Goal: Task Accomplishment & Management: Manage account settings

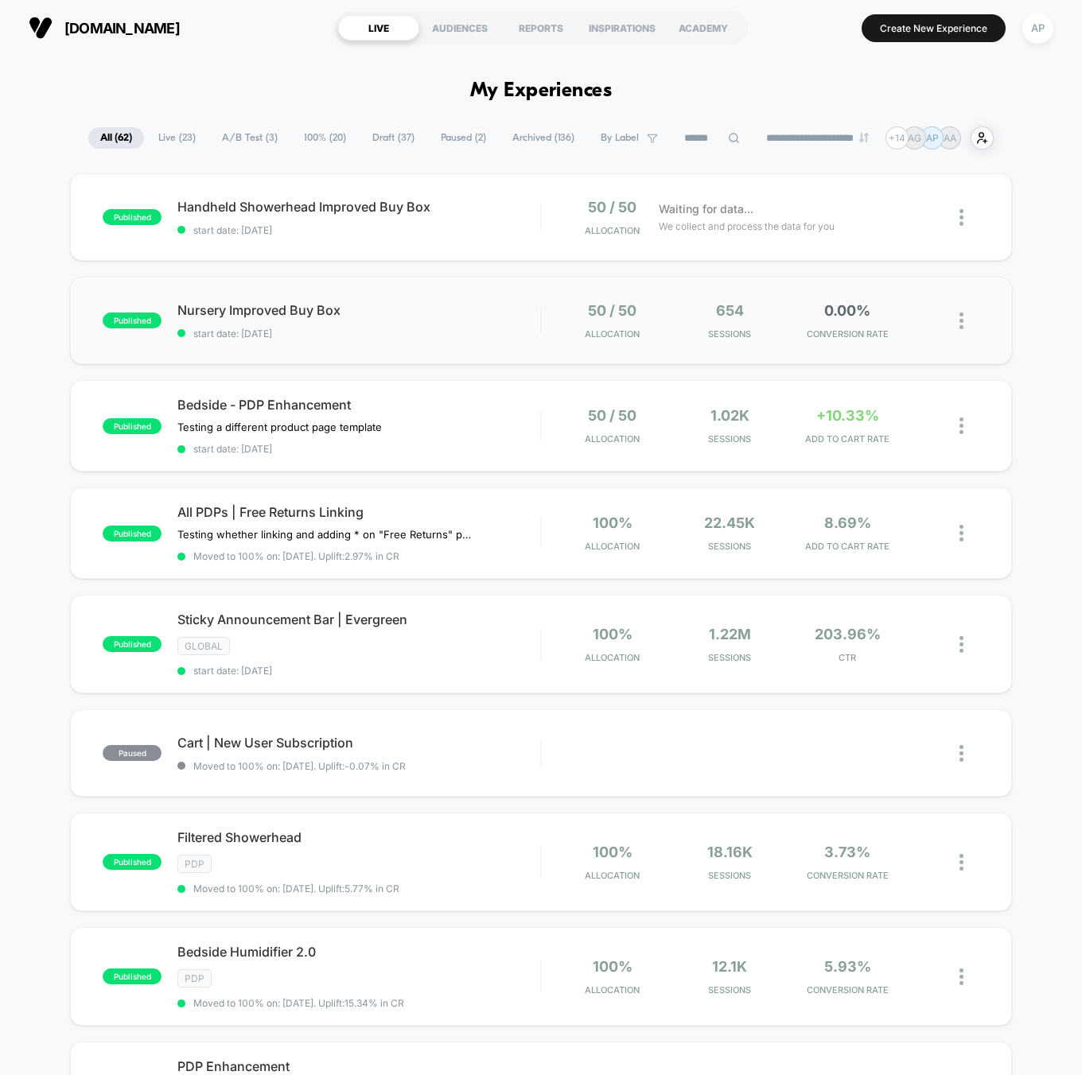
click at [430, 339] on div "published Nursery Improved Buy Box start date: [DATE] 50 / 50 Allocation 654 Se…" at bounding box center [540, 321] width 941 height 88
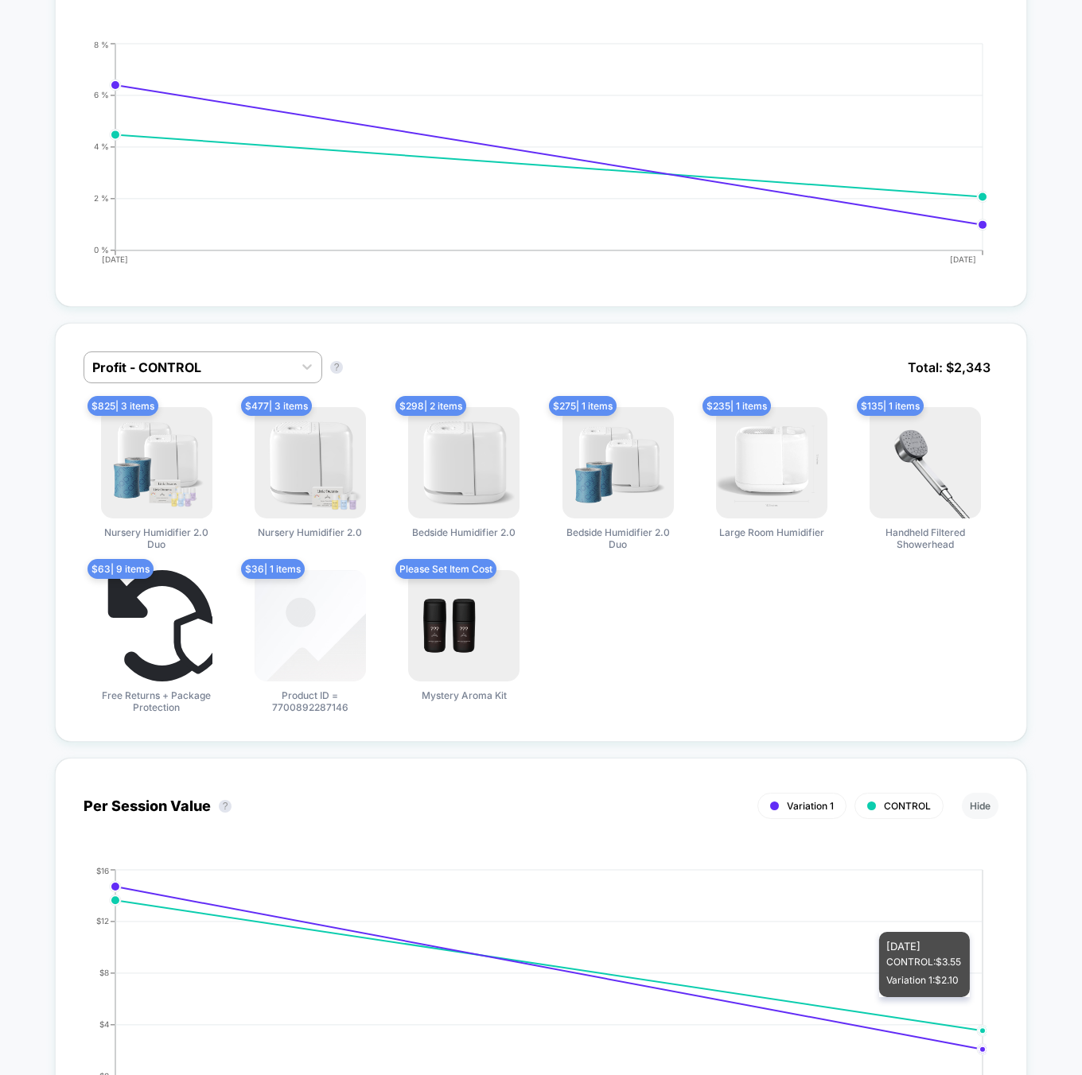
scroll to position [733, 0]
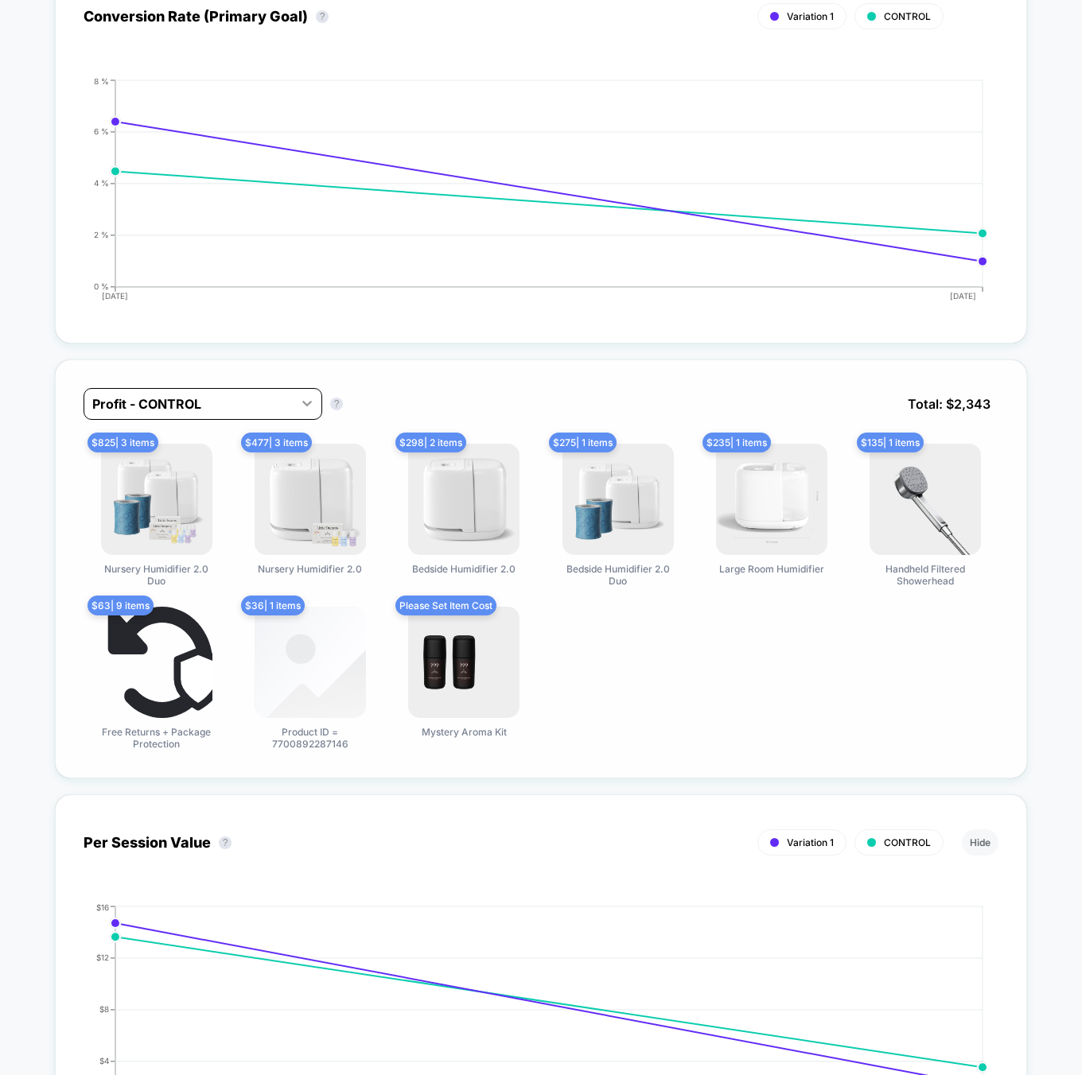
click at [299, 401] on icon at bounding box center [307, 403] width 16 height 16
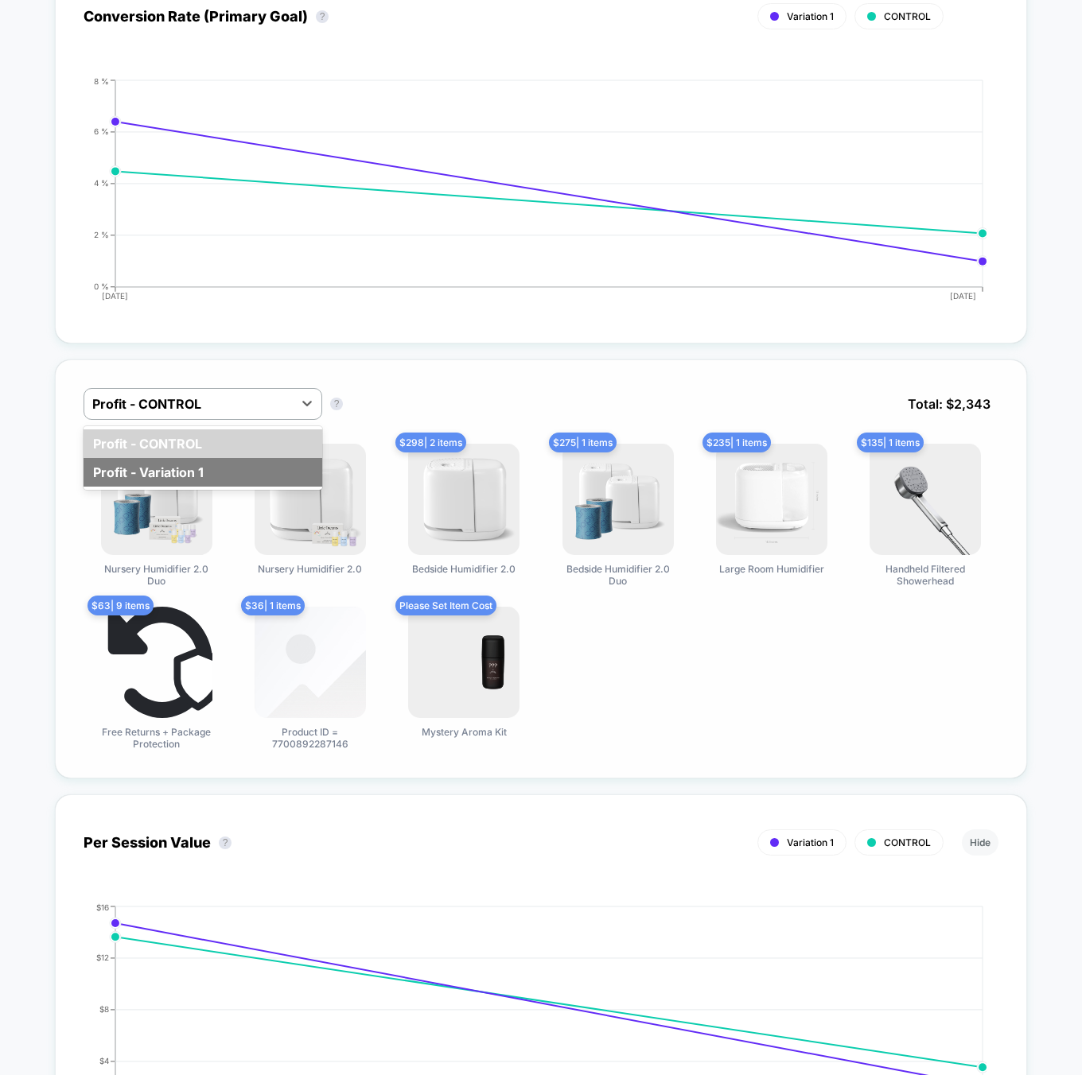
click at [229, 465] on div "Profit - Variation 1" at bounding box center [203, 472] width 239 height 29
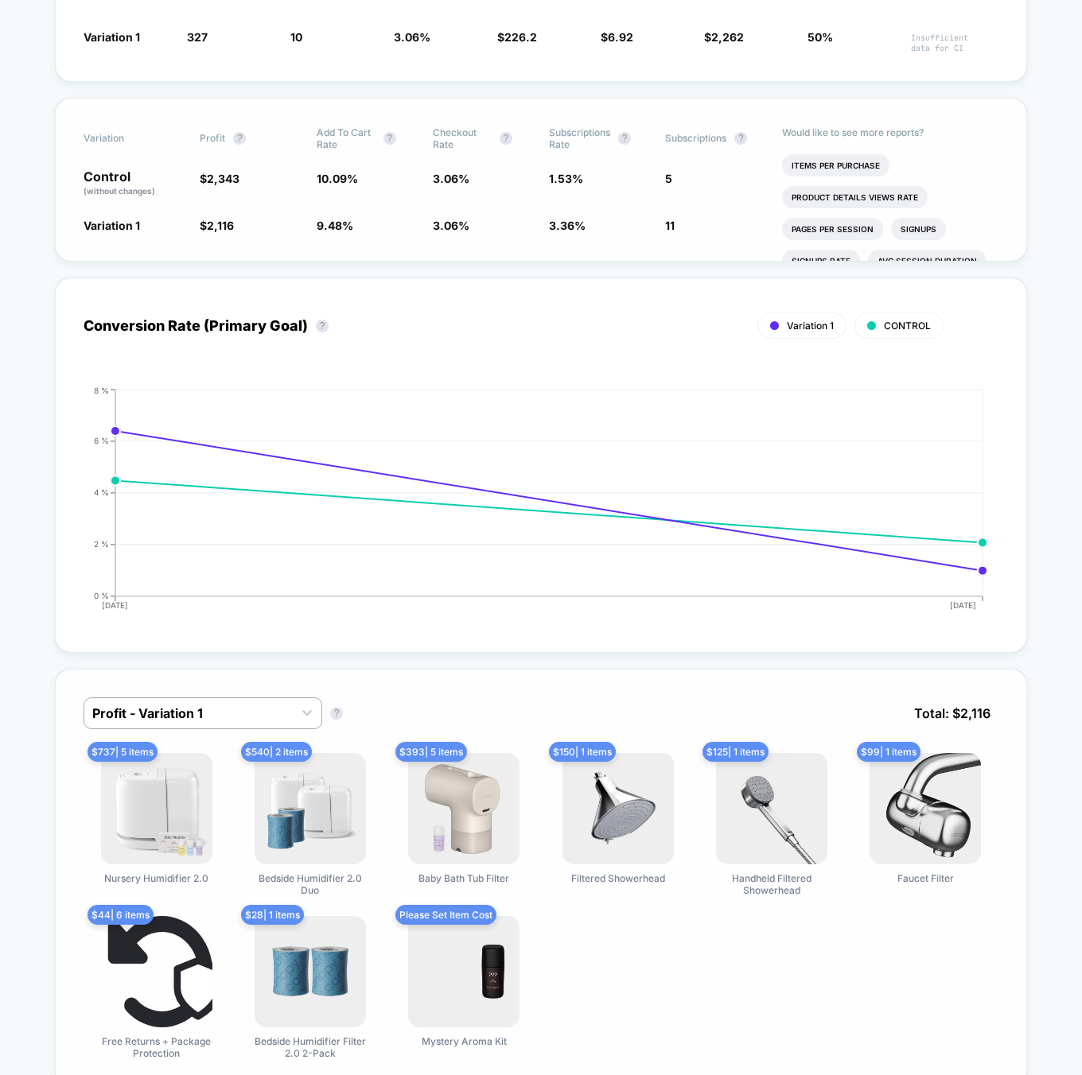
scroll to position [0, 0]
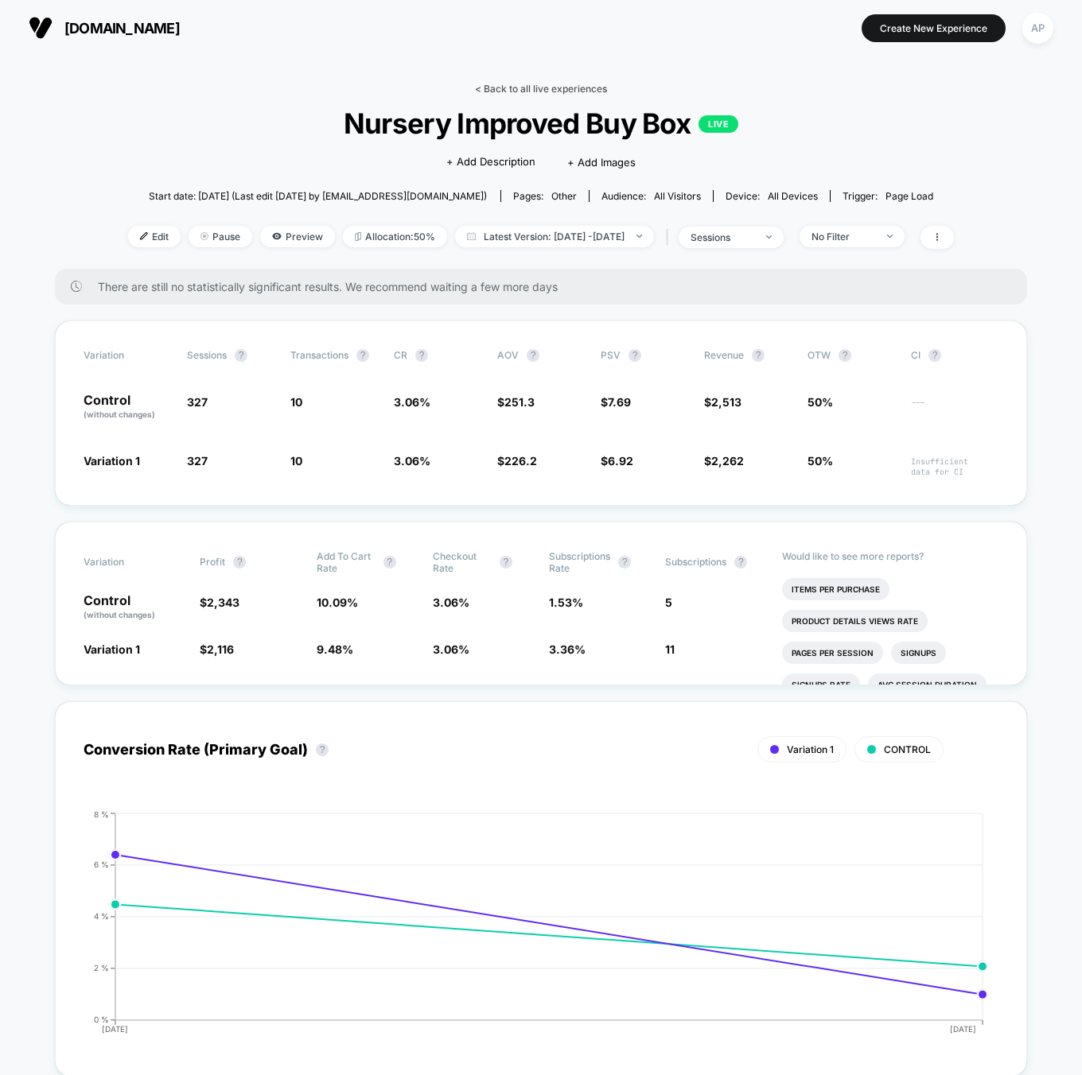
click at [512, 84] on link "< Back to all live experiences" at bounding box center [541, 89] width 132 height 12
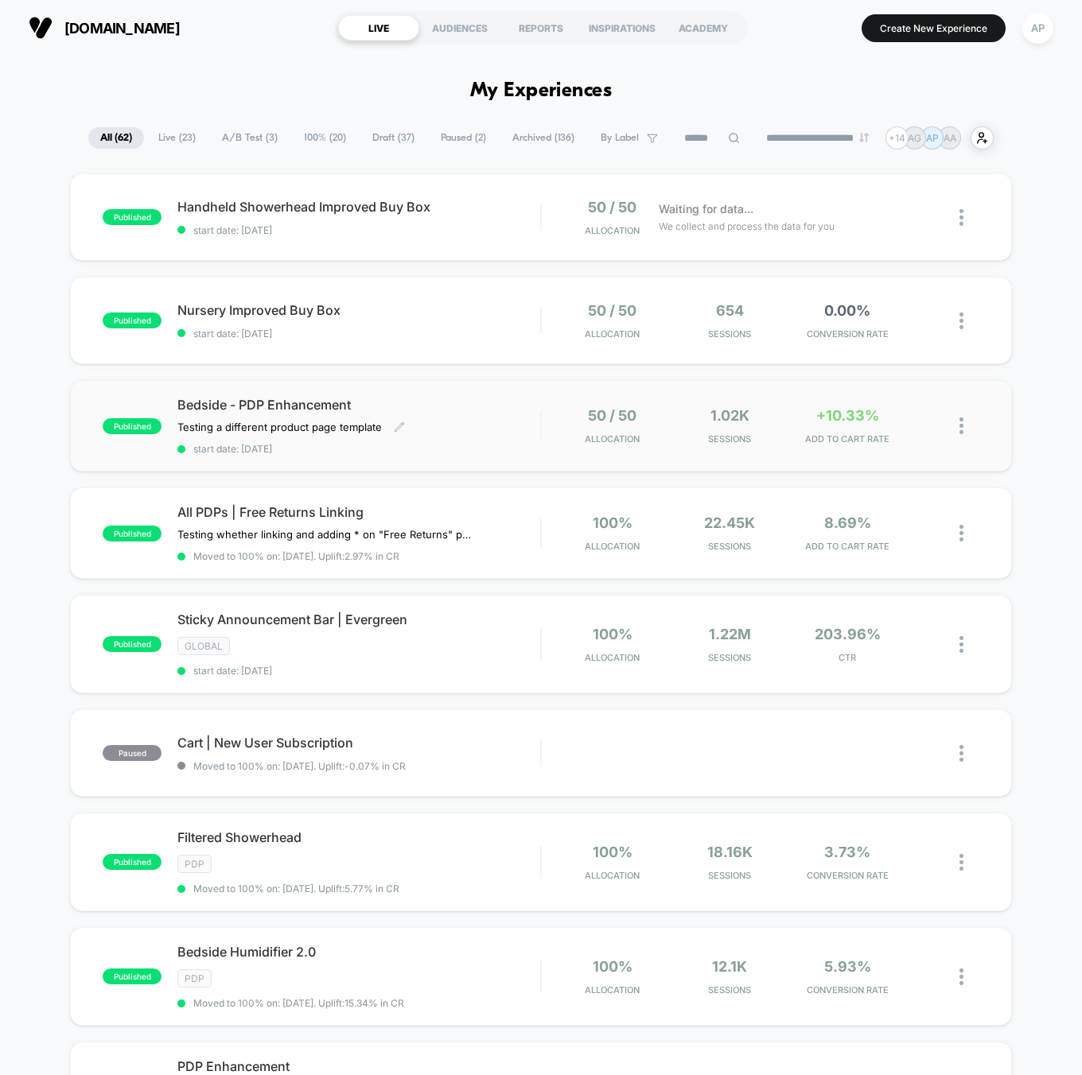
click at [493, 420] on div "Bedside - PDP Enhancement Testing a different product page template Click to ed…" at bounding box center [358, 426] width 363 height 58
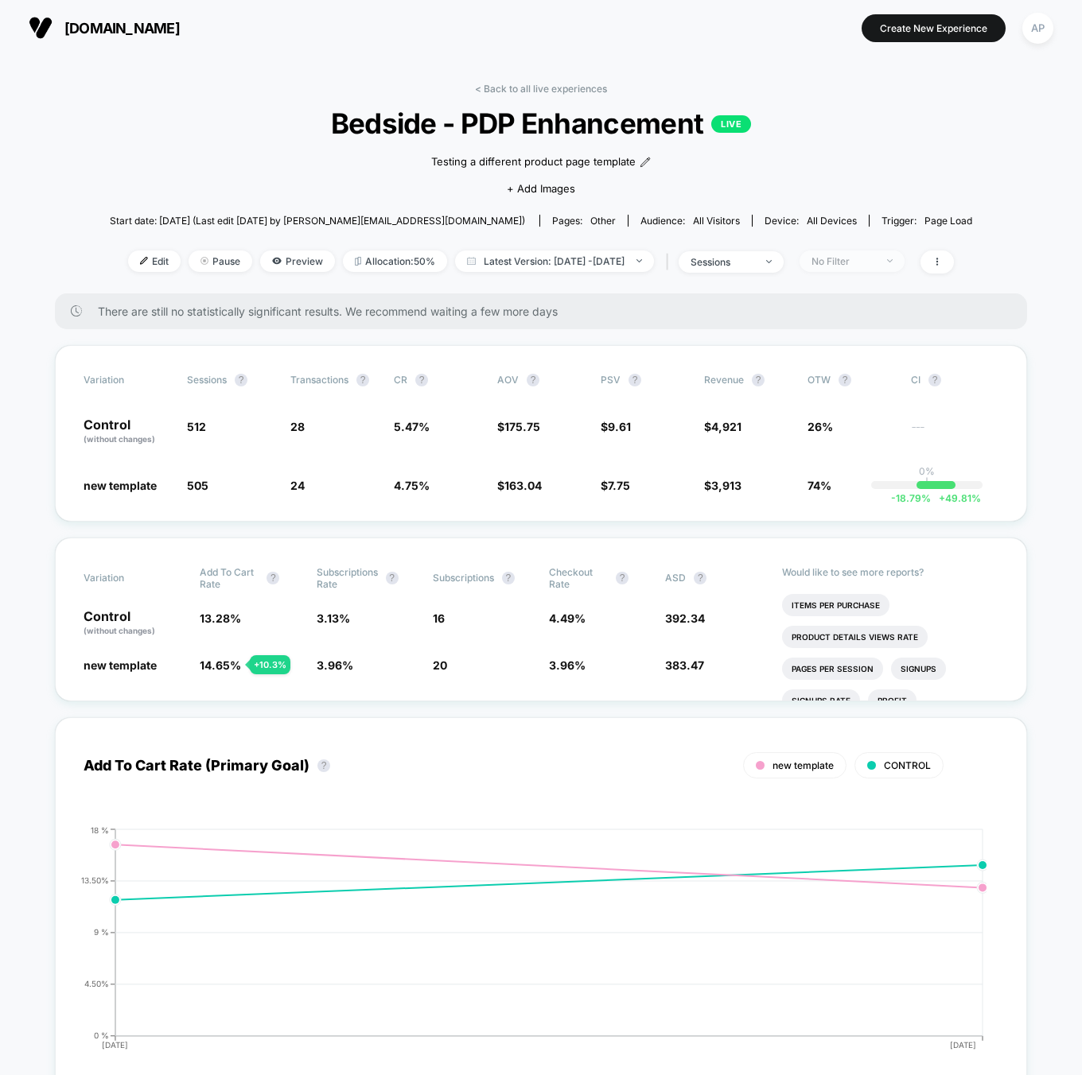
click at [875, 259] on div "No Filter" at bounding box center [843, 261] width 64 height 12
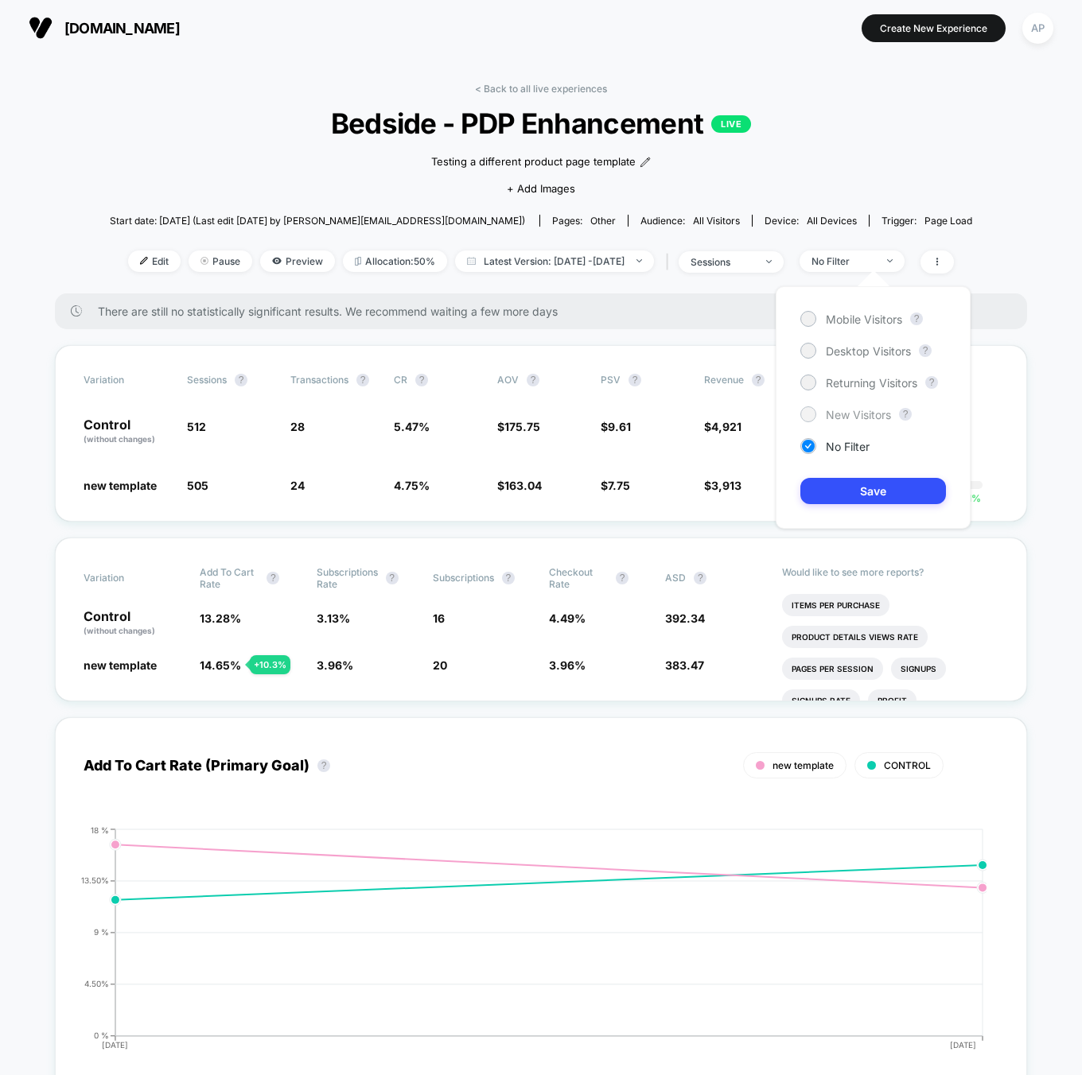
click at [864, 414] on span "New Visitors" at bounding box center [858, 415] width 65 height 14
click at [876, 495] on button "Save" at bounding box center [873, 491] width 146 height 26
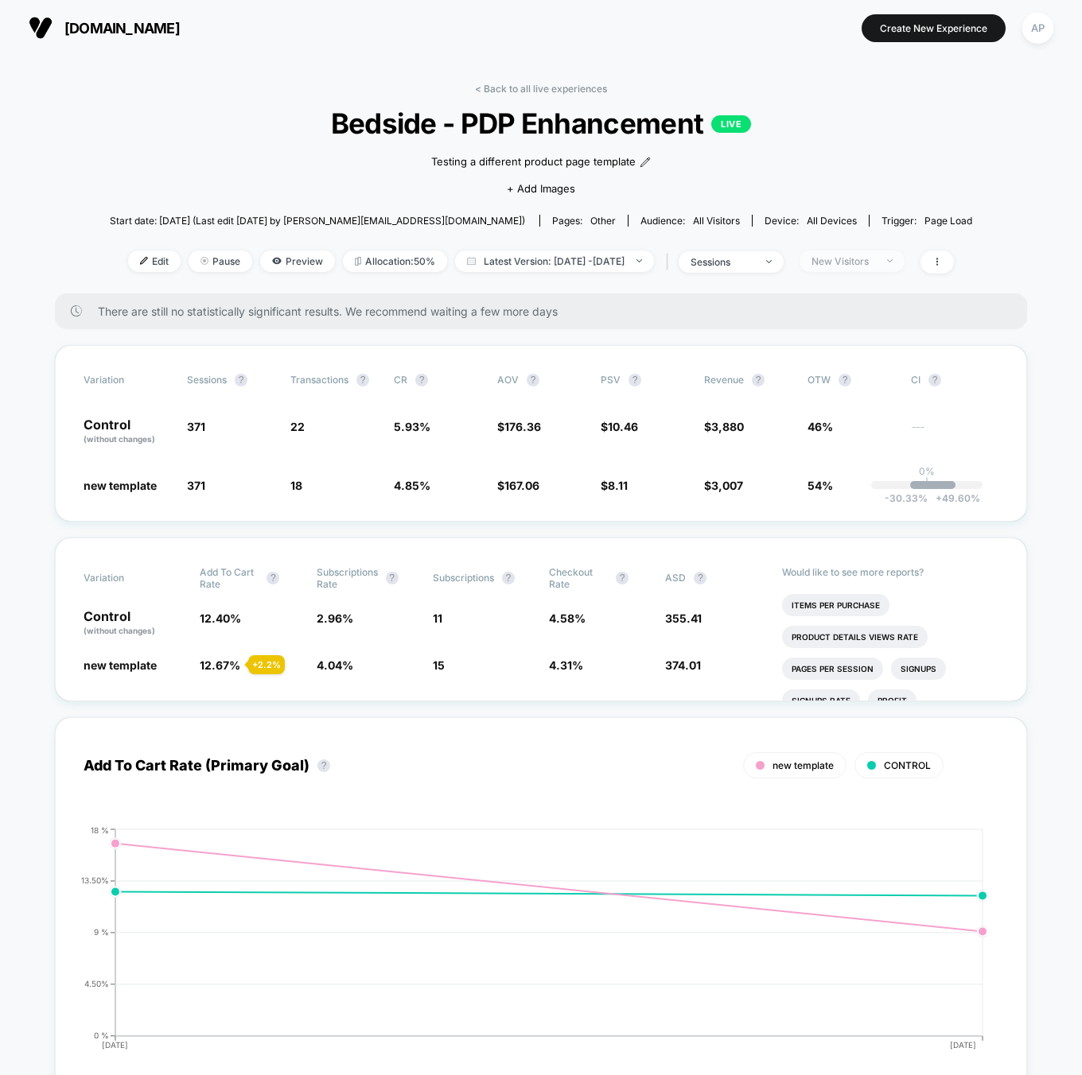
click at [884, 251] on span "New Visitors" at bounding box center [851, 261] width 105 height 21
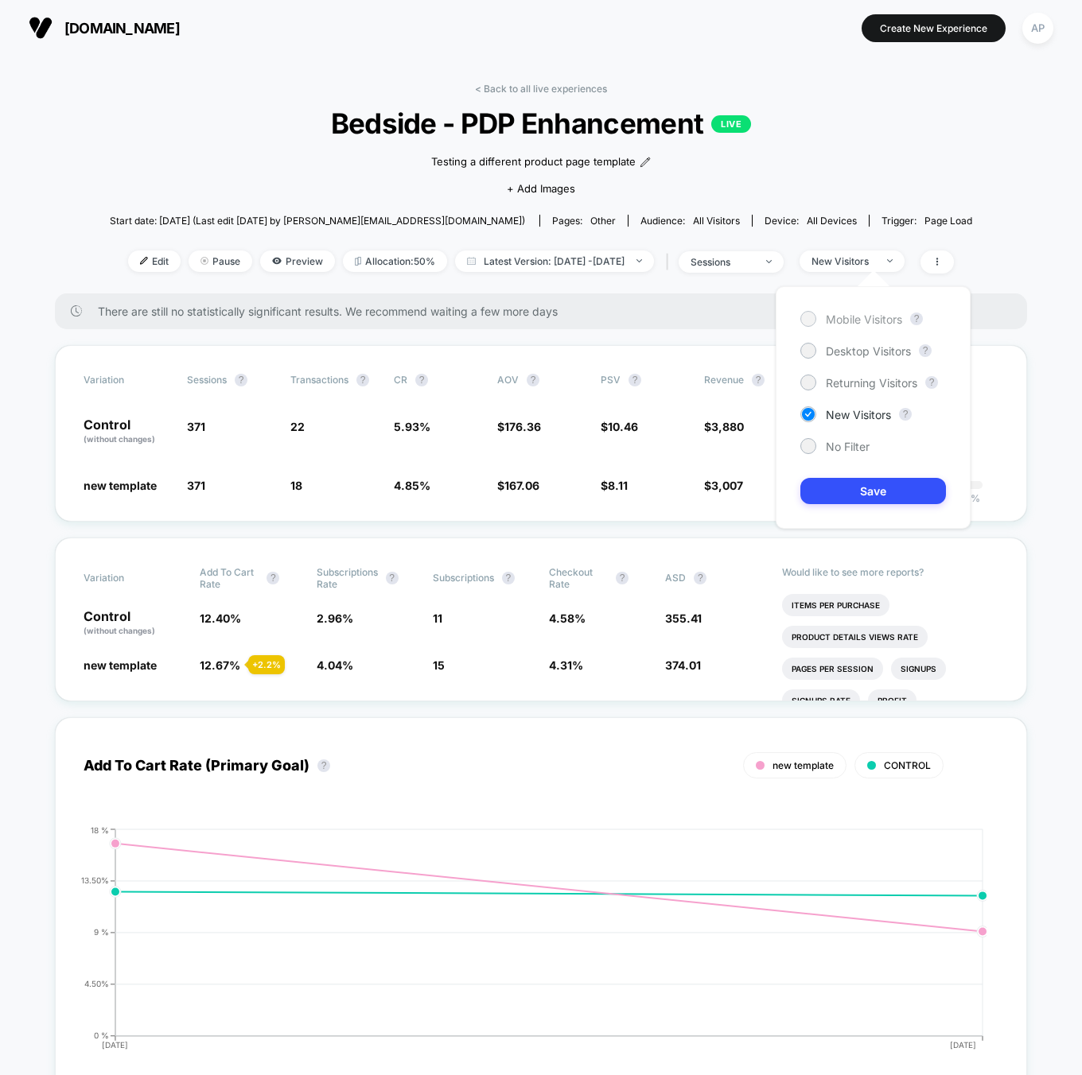
click at [852, 317] on span "Mobile Visitors" at bounding box center [864, 320] width 76 height 14
click at [889, 498] on button "Save" at bounding box center [873, 491] width 146 height 26
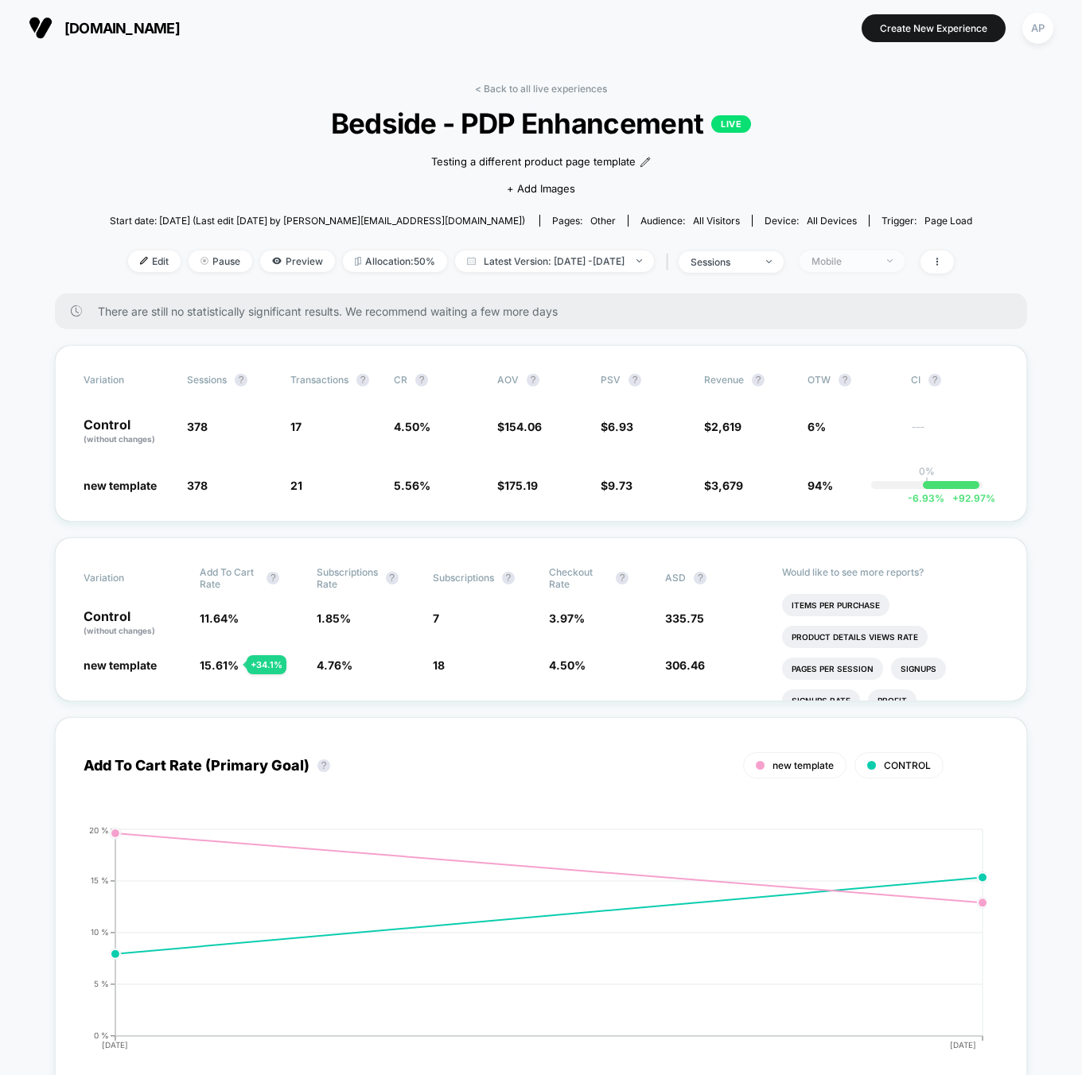
click at [869, 259] on div "Mobile" at bounding box center [843, 261] width 64 height 12
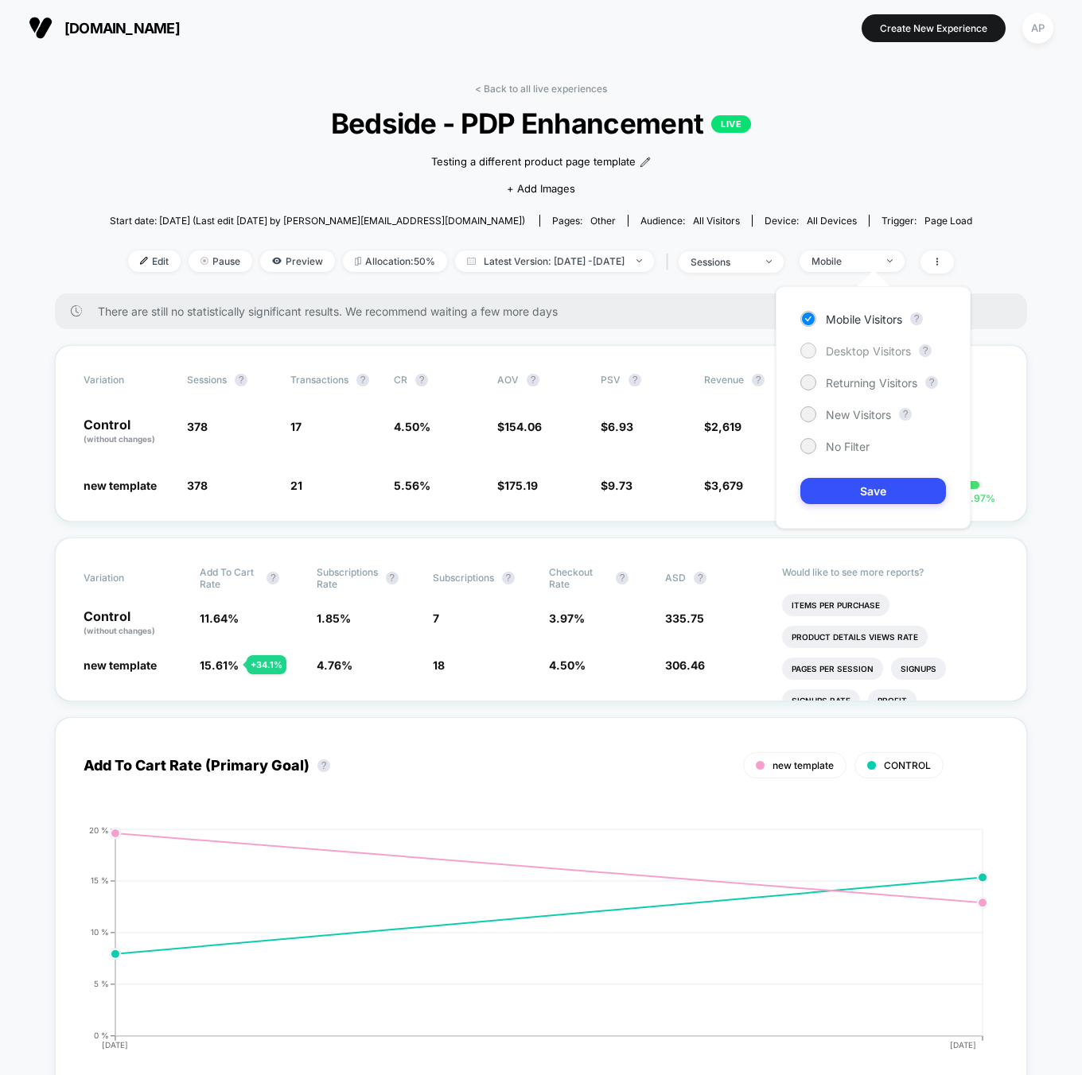
click at [862, 352] on span "Desktop Visitors" at bounding box center [868, 351] width 85 height 14
click at [882, 479] on button "Save" at bounding box center [873, 491] width 146 height 26
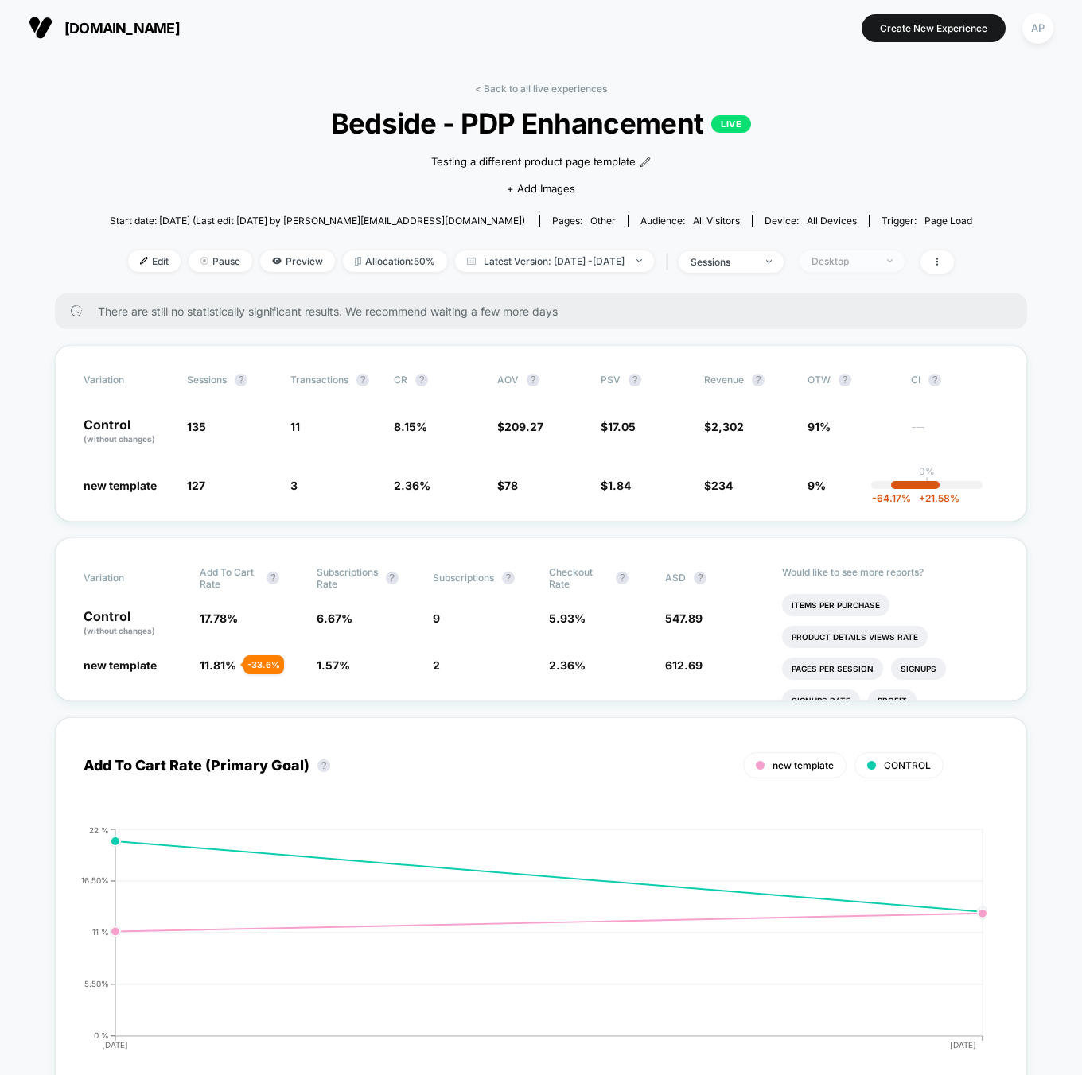
click at [874, 259] on div "Desktop" at bounding box center [843, 261] width 64 height 12
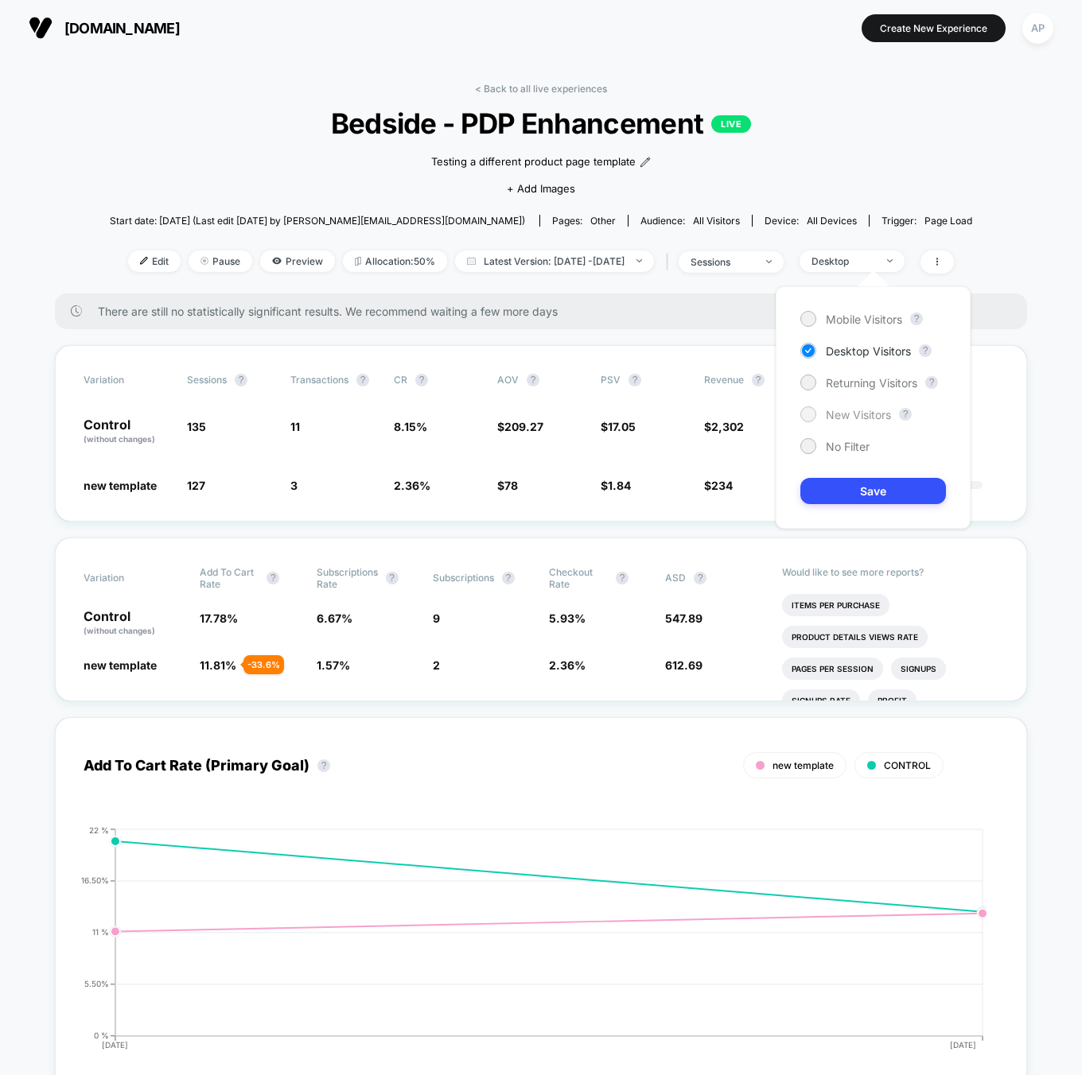
click at [854, 408] on span "New Visitors" at bounding box center [858, 415] width 65 height 14
click at [896, 500] on button "Save" at bounding box center [873, 491] width 146 height 26
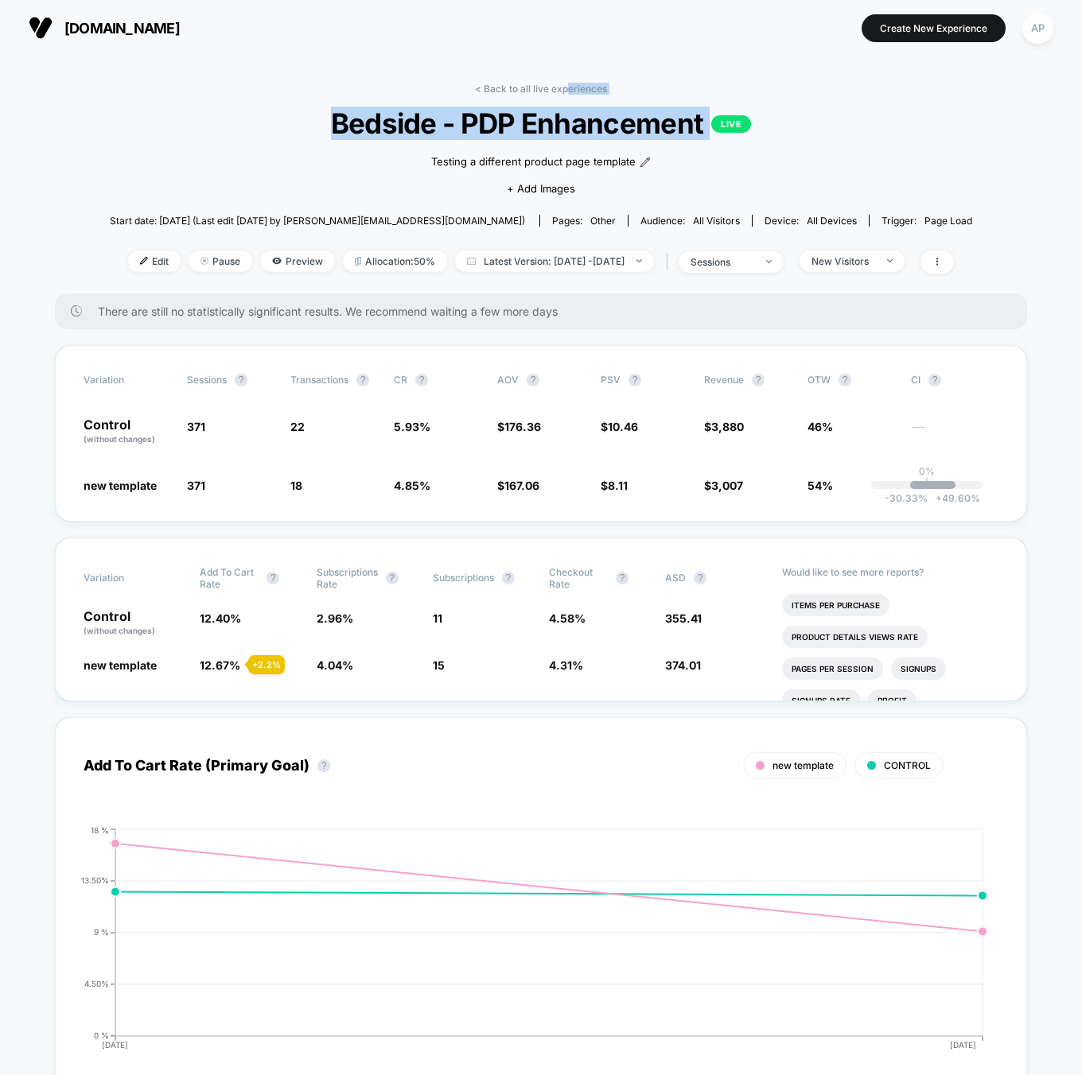
drag, startPoint x: 569, startPoint y: 93, endPoint x: 746, endPoint y: 140, distance: 183.5
click at [730, 125] on div "< Back to all live experiences Bedside - PDP Enhancement LIVE Testing a differe…" at bounding box center [541, 188] width 862 height 211
click at [862, 263] on div "New Visitors" at bounding box center [843, 261] width 64 height 12
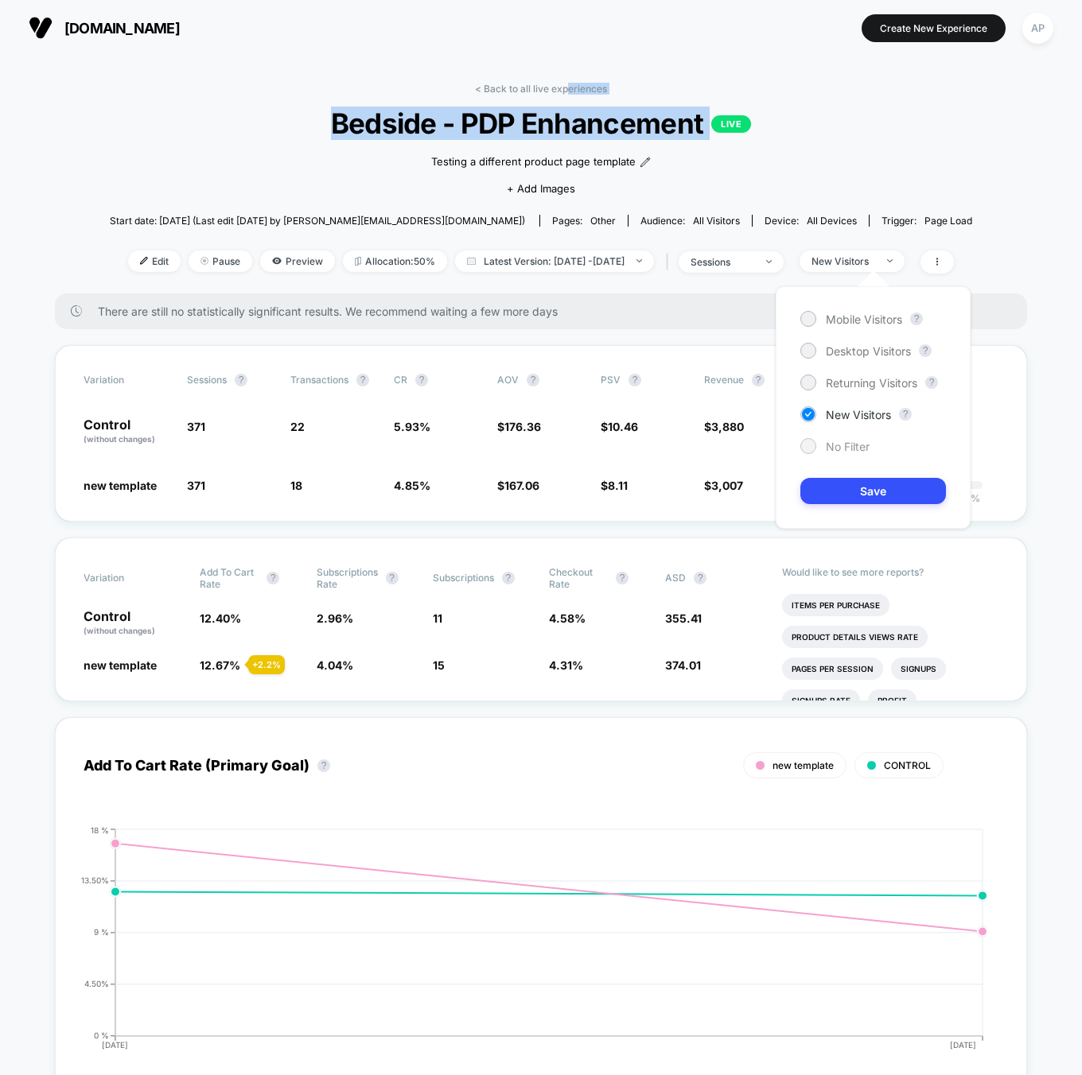
click at [857, 446] on span "No Filter" at bounding box center [848, 447] width 44 height 14
click at [869, 498] on button "Save" at bounding box center [873, 491] width 146 height 26
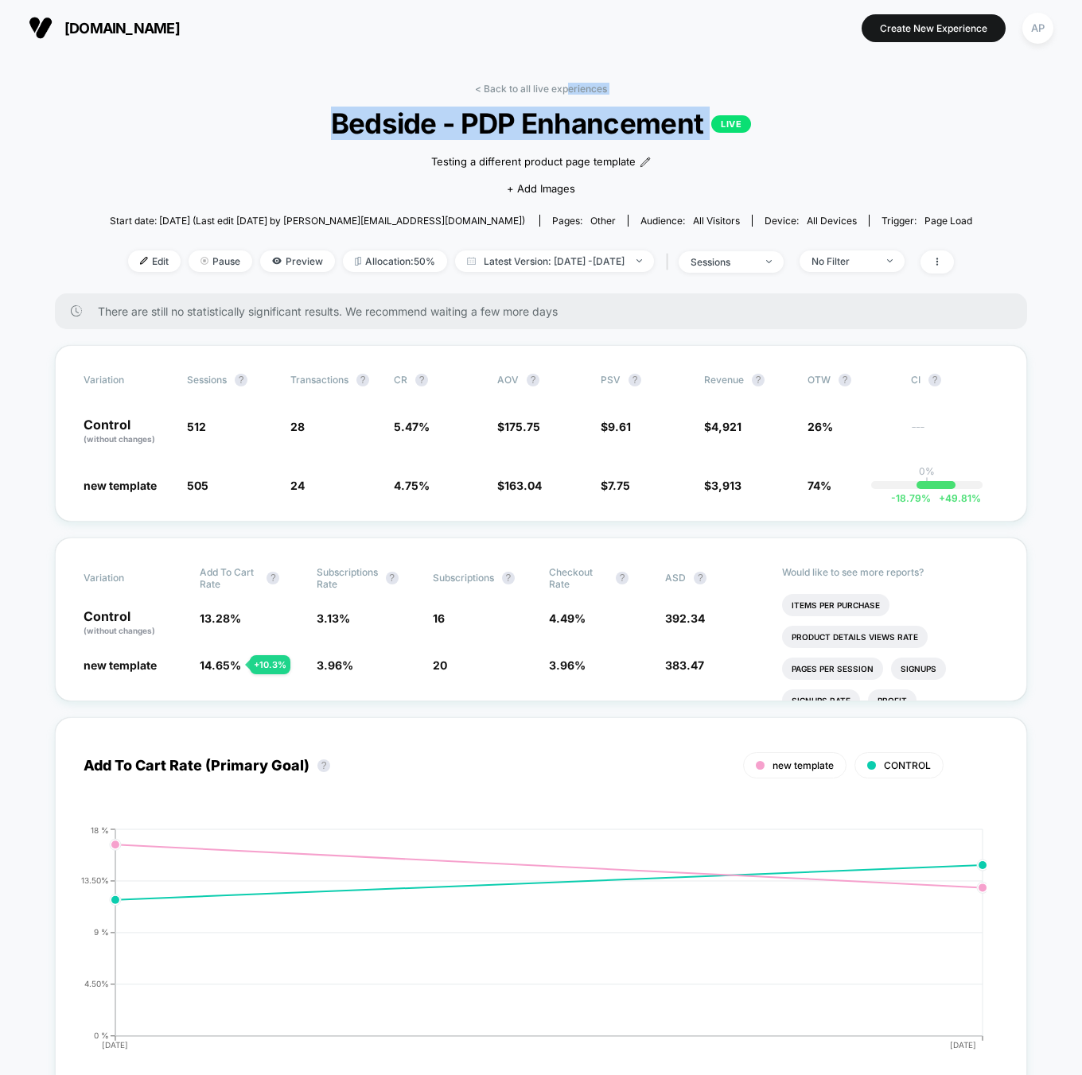
click at [827, 107] on span "Bedside - PDP Enhancement LIVE" at bounding box center [541, 123] width 776 height 33
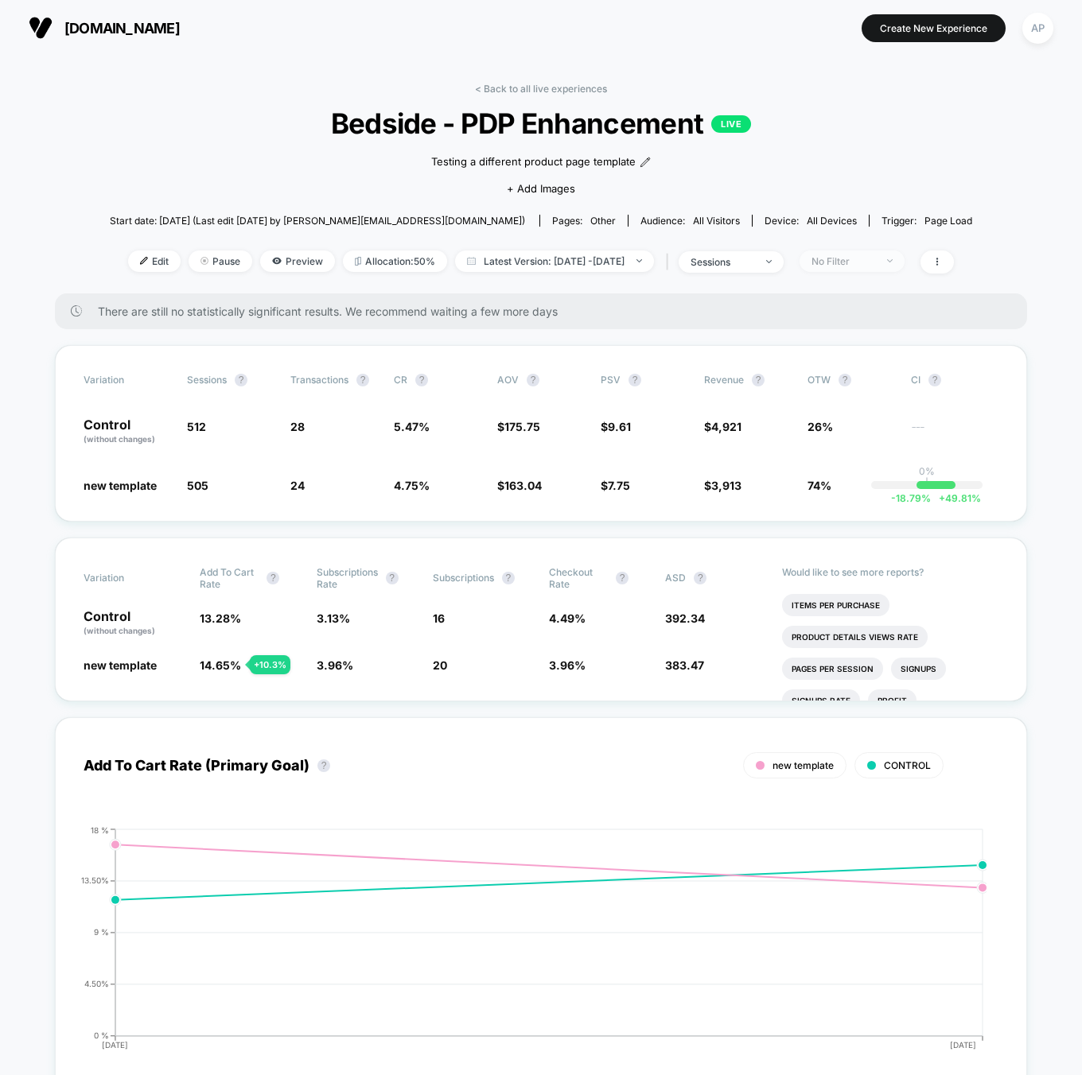
click at [871, 266] on span "No Filter" at bounding box center [851, 261] width 105 height 21
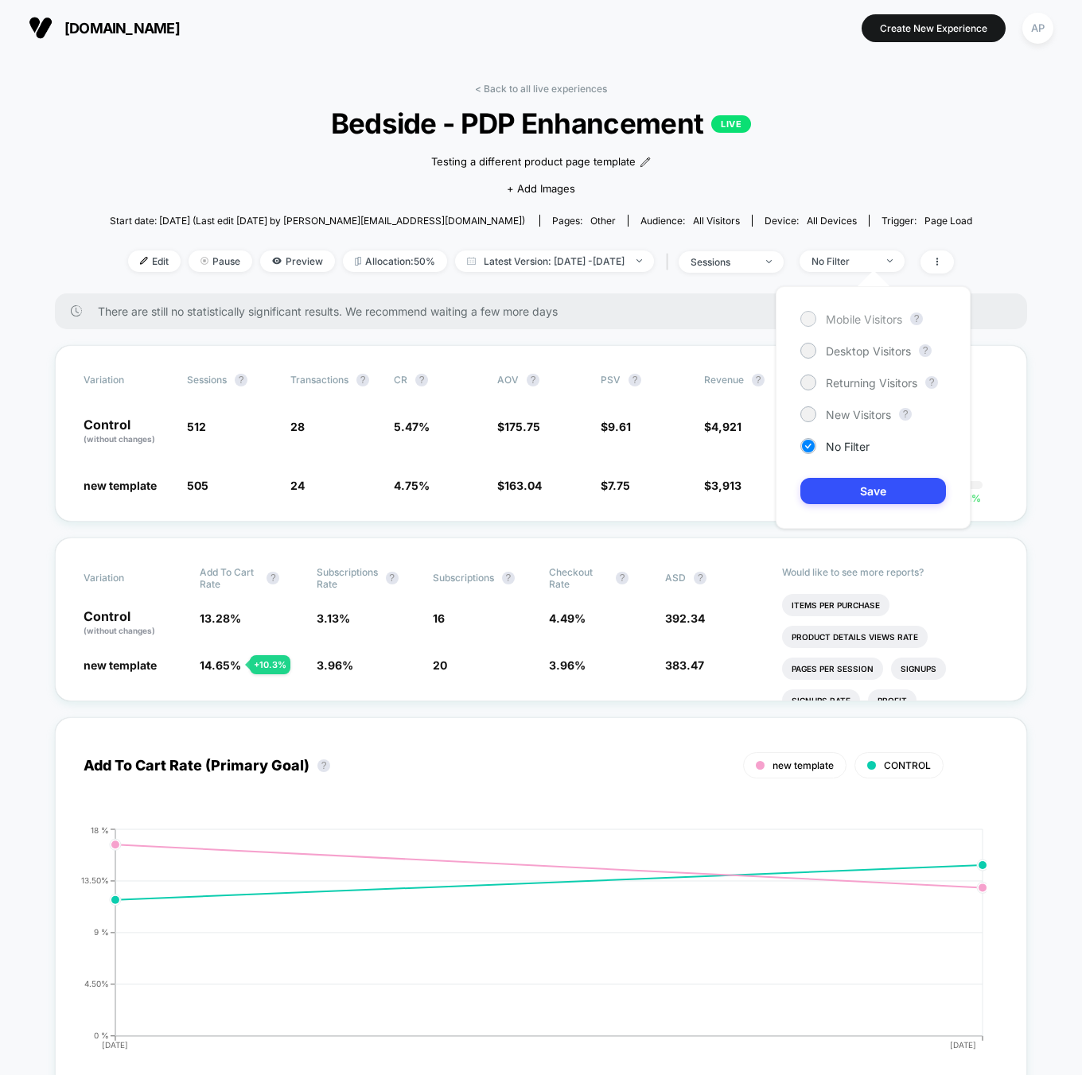
click at [861, 324] on span "Mobile Visitors" at bounding box center [864, 320] width 76 height 14
click at [888, 501] on button "Save" at bounding box center [873, 491] width 146 height 26
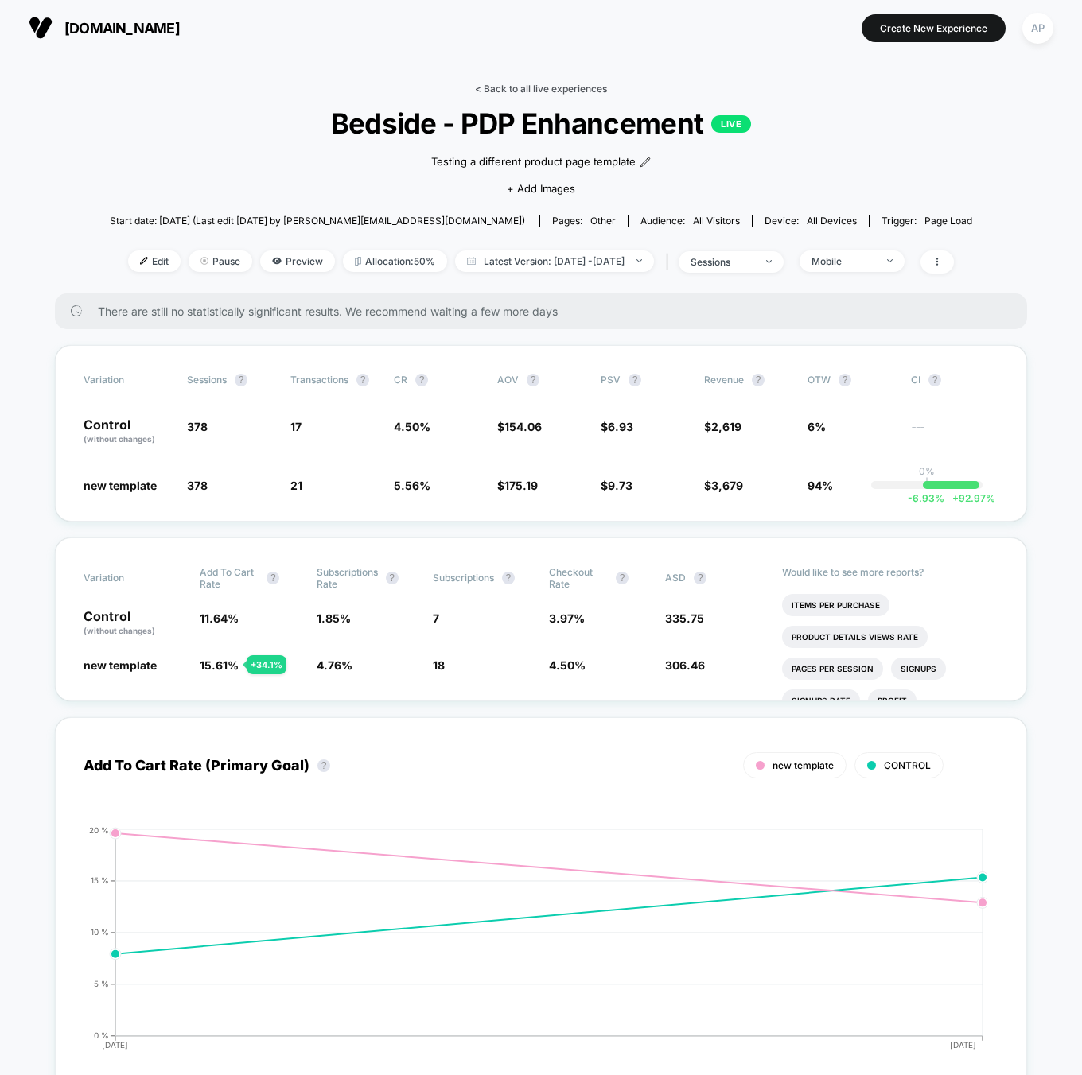
click at [515, 91] on link "< Back to all live experiences" at bounding box center [541, 89] width 132 height 12
